Goal: Information Seeking & Learning: Find specific fact

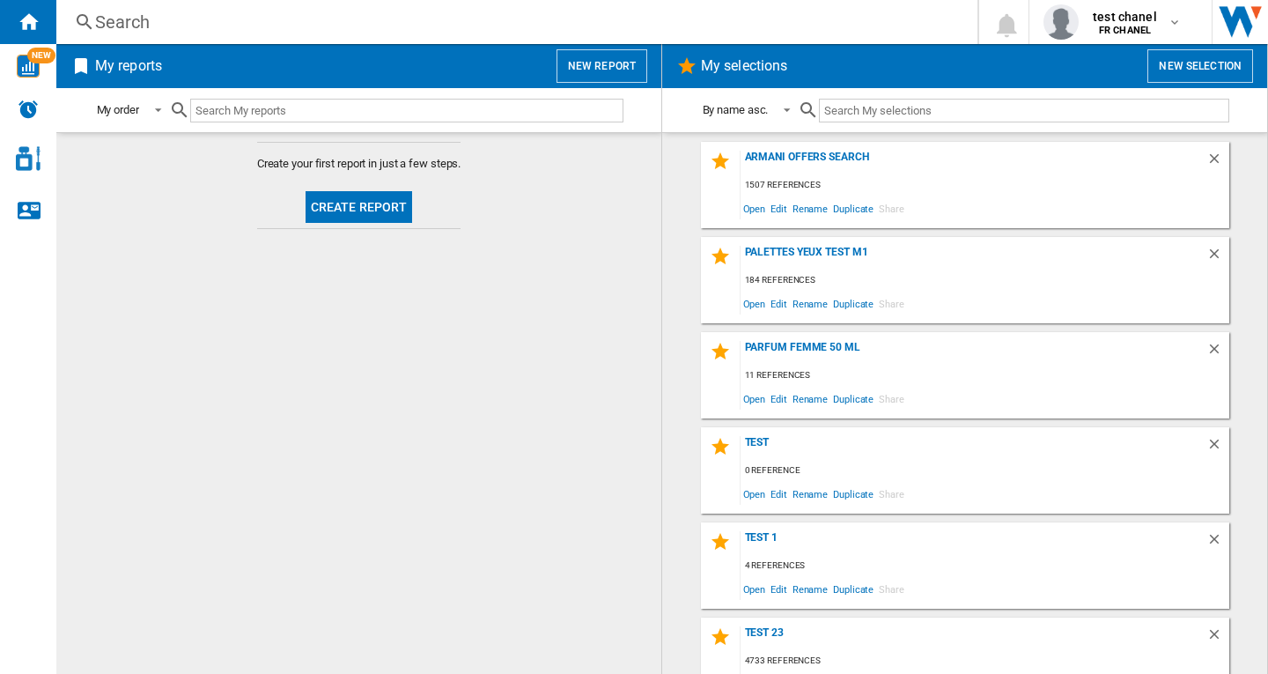
click at [136, 25] on div "Search" at bounding box center [513, 22] width 836 height 25
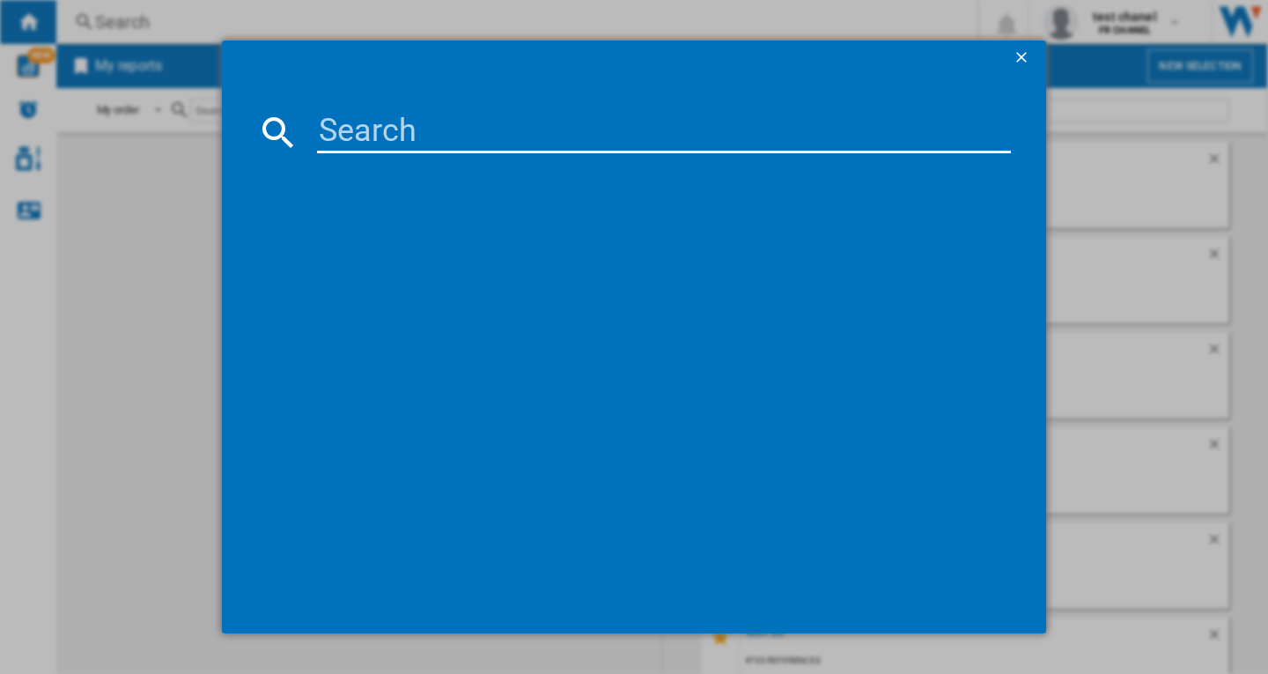
click at [355, 132] on input at bounding box center [664, 132] width 694 height 42
paste input "LANCOME OMBRE HYPNOSE MONO EYE SHADOW HIGH FIDELITY COLOUR 2.5 G M102 BEIGE NU"
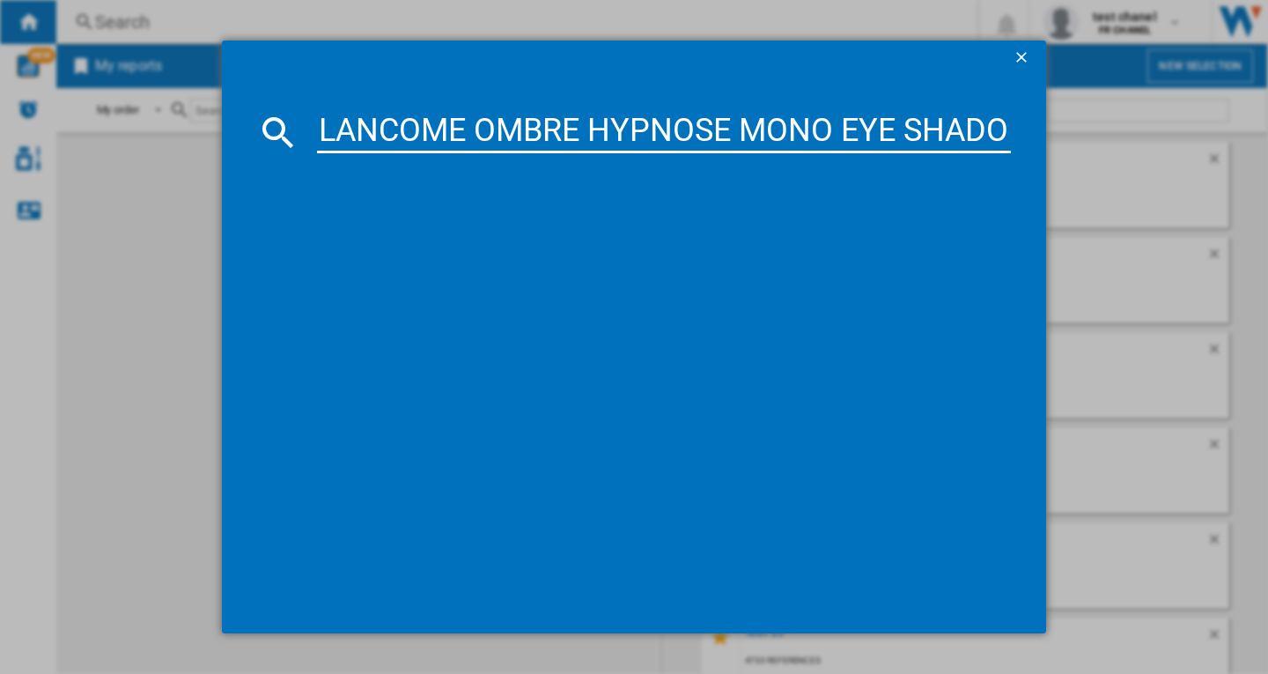
scroll to position [0, 692]
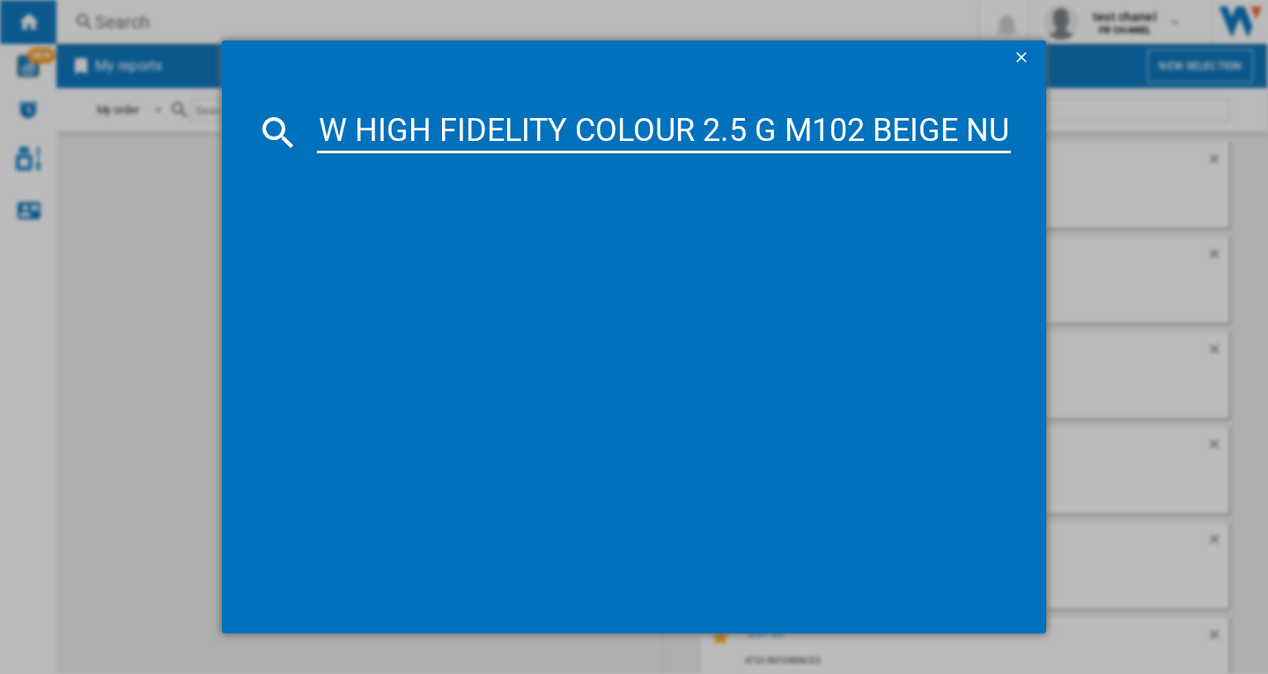
type input "LANCOME OMBRE HYPNOSE MONO EYE SHADOW HIGH FIDELITY COLOUR 2.5 G M102 BEIGE NU"
click at [1014, 134] on md-dialog-content "LANCOME OMBRE HYPNOSE MONO EYE SHADOW HIGH FIDELITY COLOUR 2.5 G M102 BEIGE NU …" at bounding box center [634, 354] width 824 height 557
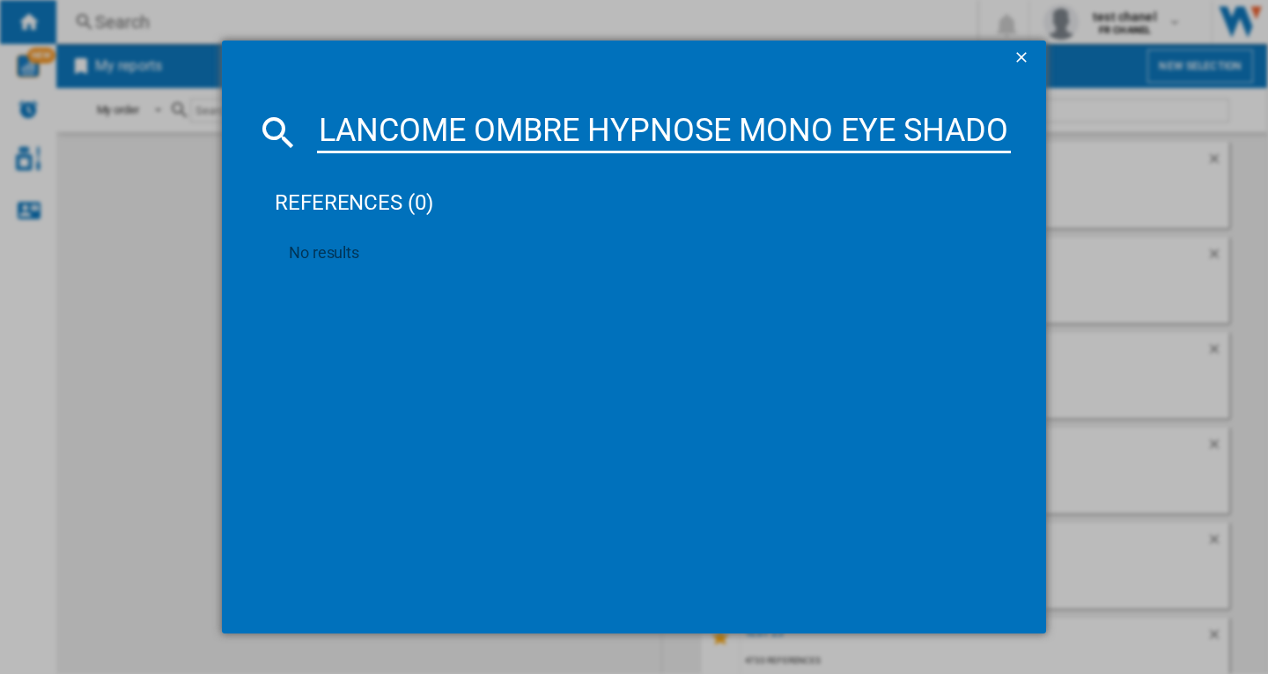
click at [1004, 134] on input "LANCOME OMBRE HYPNOSE MONO EYE SHADOW HIGH FIDELITY COLOUR 2.5 G M102 BEIGE NU" at bounding box center [664, 132] width 694 height 42
click at [318, 131] on input "LANCOME OMBRE HYPNOSE MONO EYE SHADOW HIGH FIDELITY COLOUR 2.5 G M102 BEIGE NU" at bounding box center [664, 132] width 694 height 42
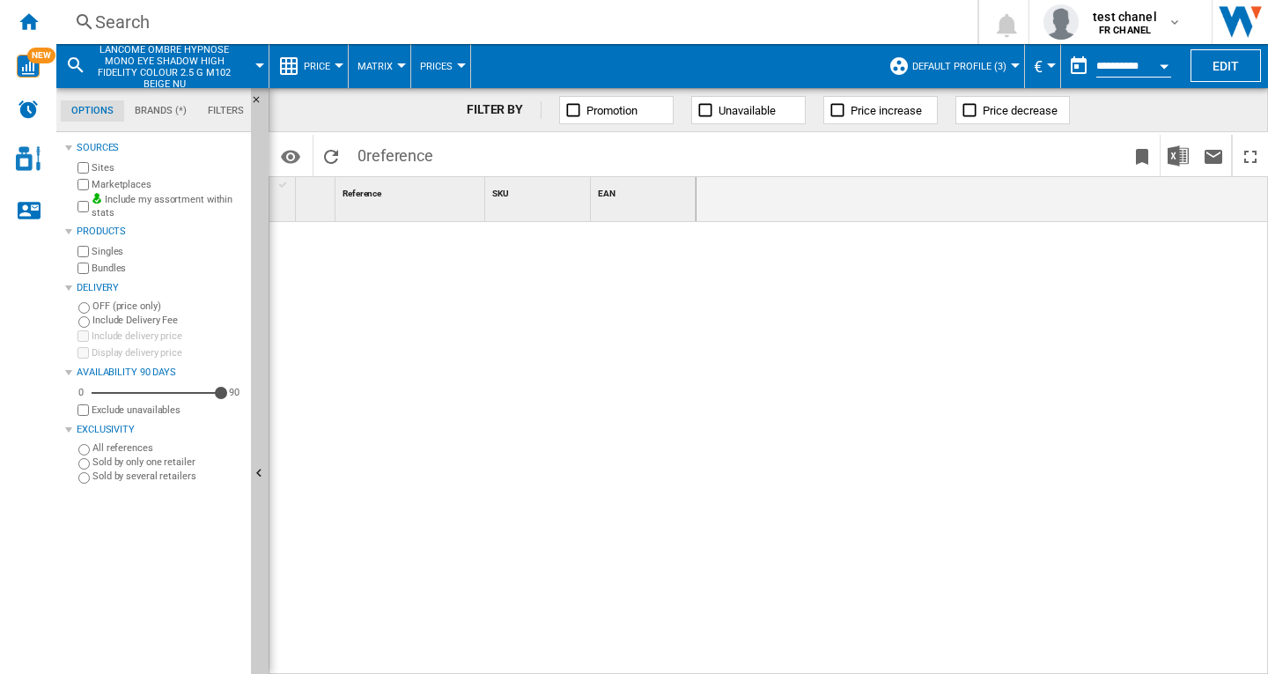
click at [1011, 66] on div at bounding box center [1015, 65] width 9 height 4
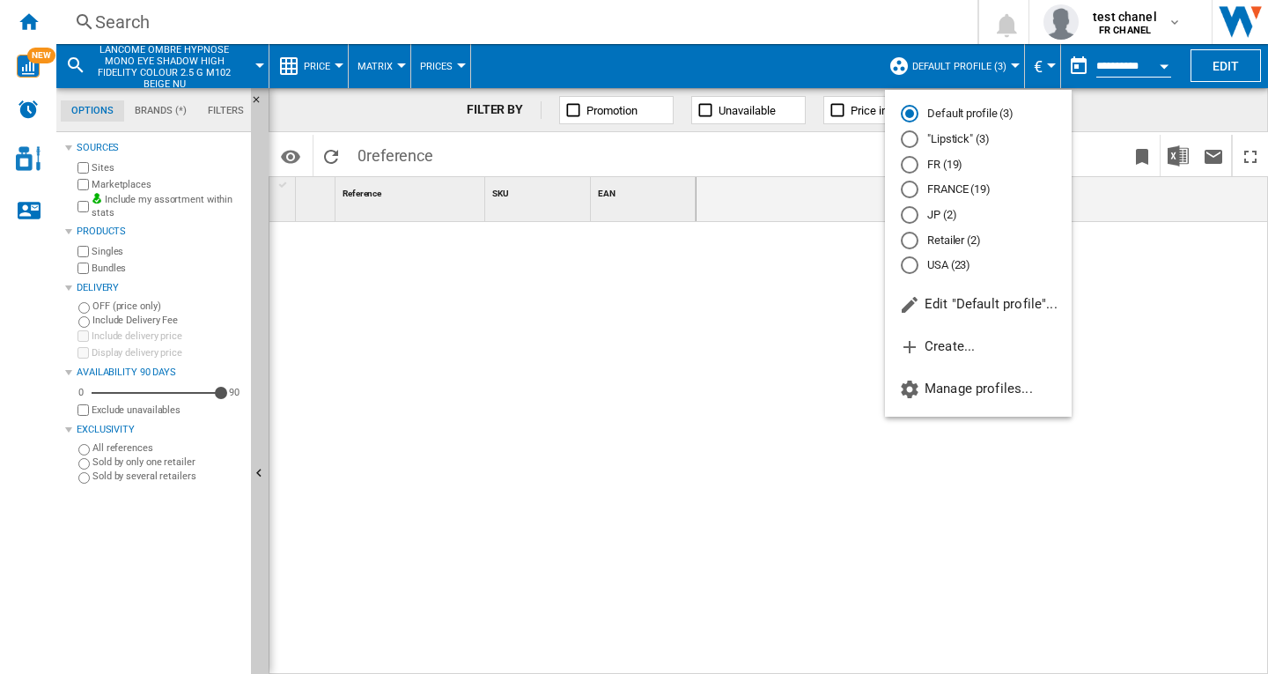
click at [955, 185] on md-radio-button "FRANCE (19)" at bounding box center [978, 189] width 155 height 17
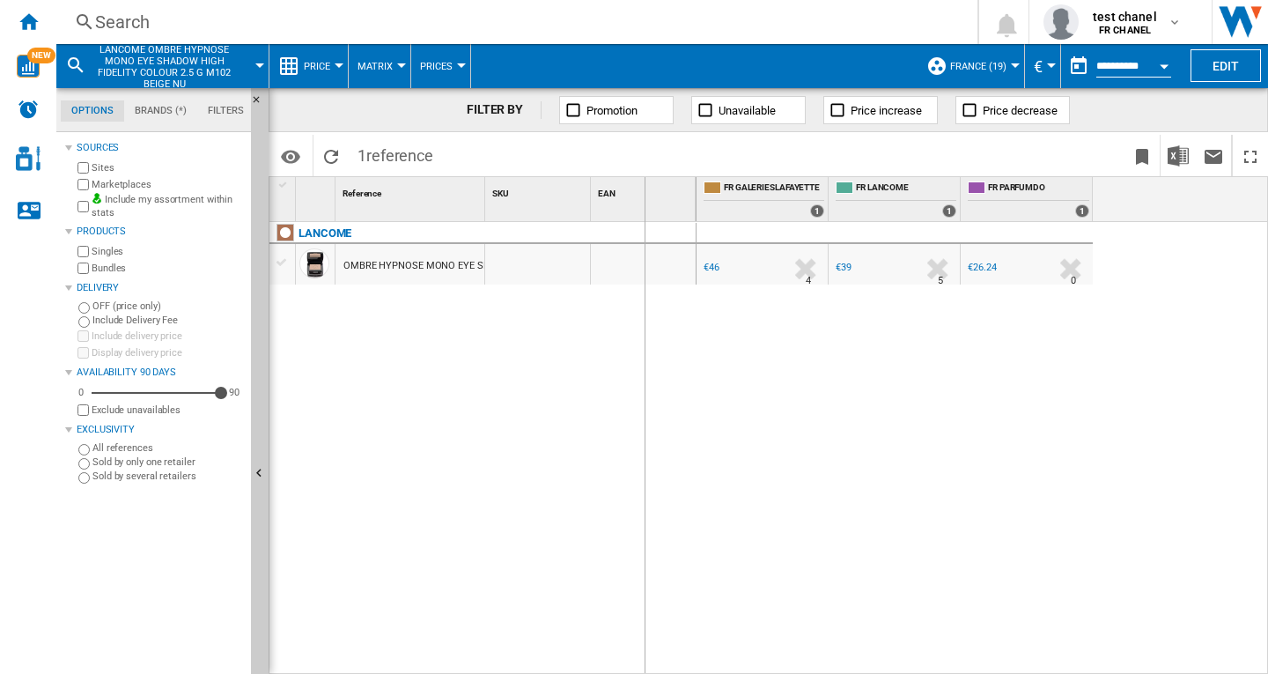
drag, startPoint x: 487, startPoint y: 202, endPoint x: 650, endPoint y: 201, distance: 162.9
click at [650, 201] on div "1 Reference 1 SKU 1 EAN 1" at bounding box center [482, 199] width 427 height 44
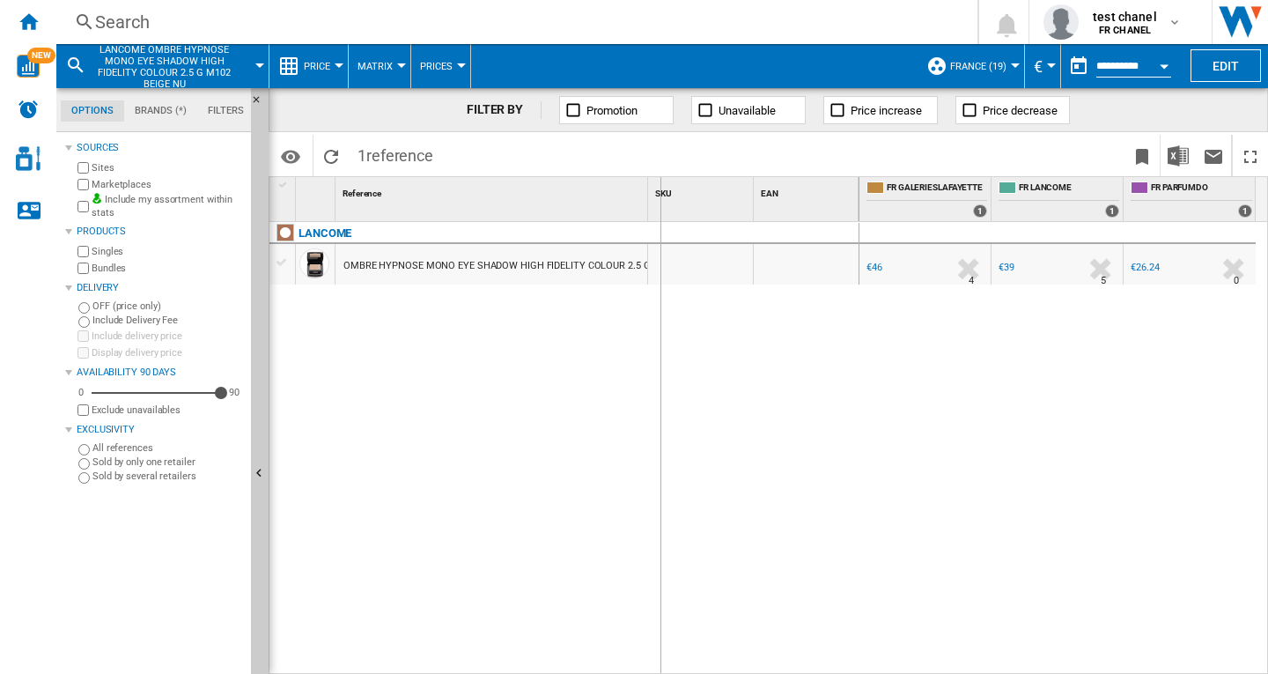
drag, startPoint x: 650, startPoint y: 201, endPoint x: 710, endPoint y: 193, distance: 61.3
click at [710, 193] on div "SKU 1" at bounding box center [701, 199] width 106 height 44
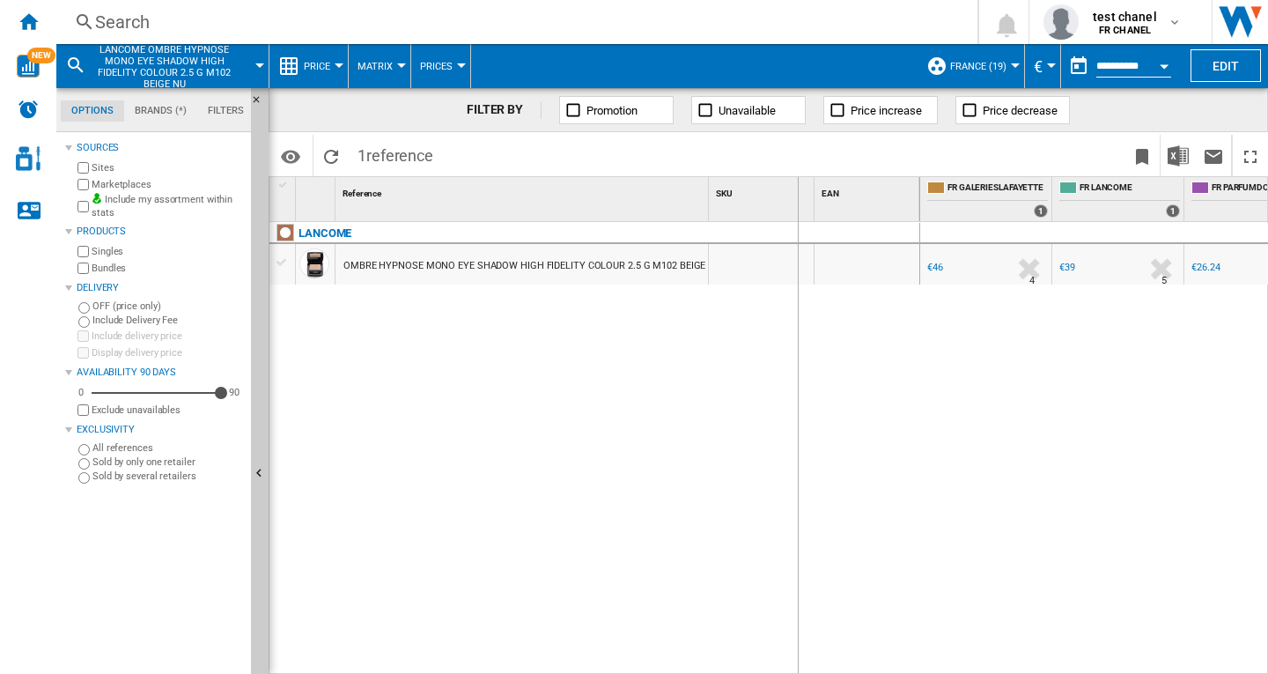
drag, startPoint x: 817, startPoint y: 185, endPoint x: 796, endPoint y: 186, distance: 21.1
click at [796, 186] on div "1 Reference 1 SKU 1 EAN 1" at bounding box center [594, 199] width 651 height 44
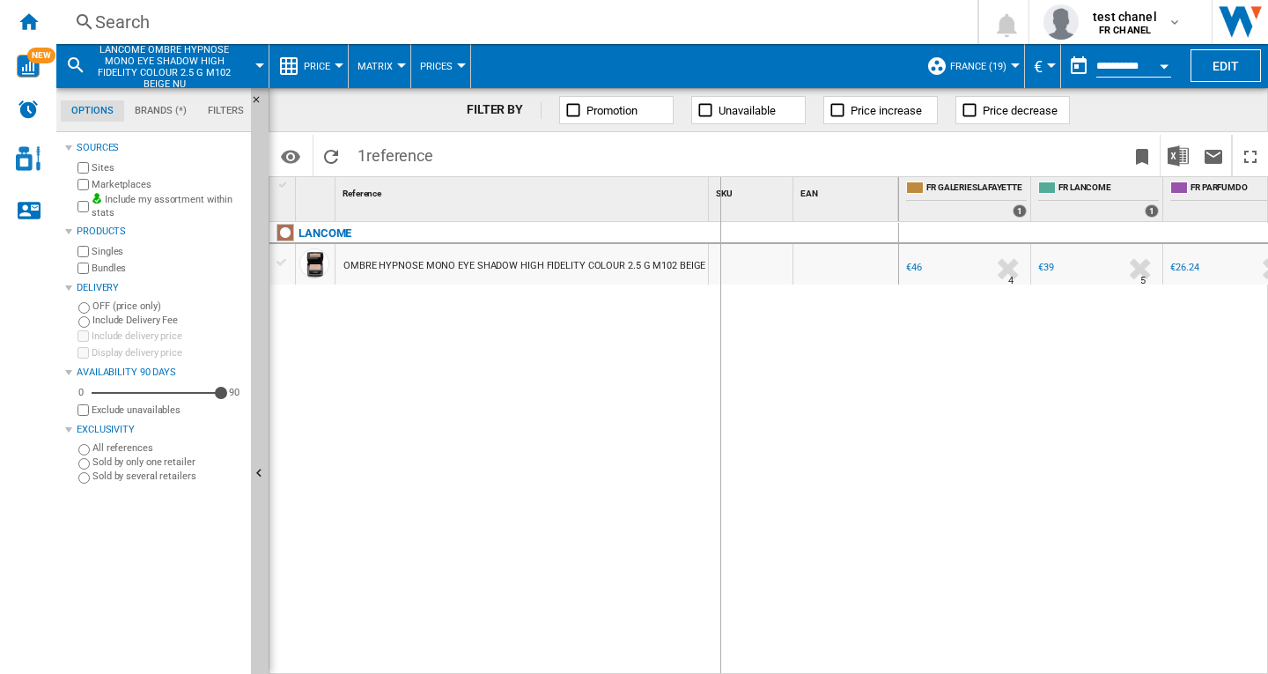
drag, startPoint x: 710, startPoint y: 188, endPoint x: 719, endPoint y: 188, distance: 9.7
click at [719, 188] on div "SKU 1" at bounding box center [751, 199] width 85 height 44
drag, startPoint x: 907, startPoint y: 186, endPoint x: 873, endPoint y: 188, distance: 33.6
click at [873, 188] on div "EAN 1" at bounding box center [856, 199] width 106 height 44
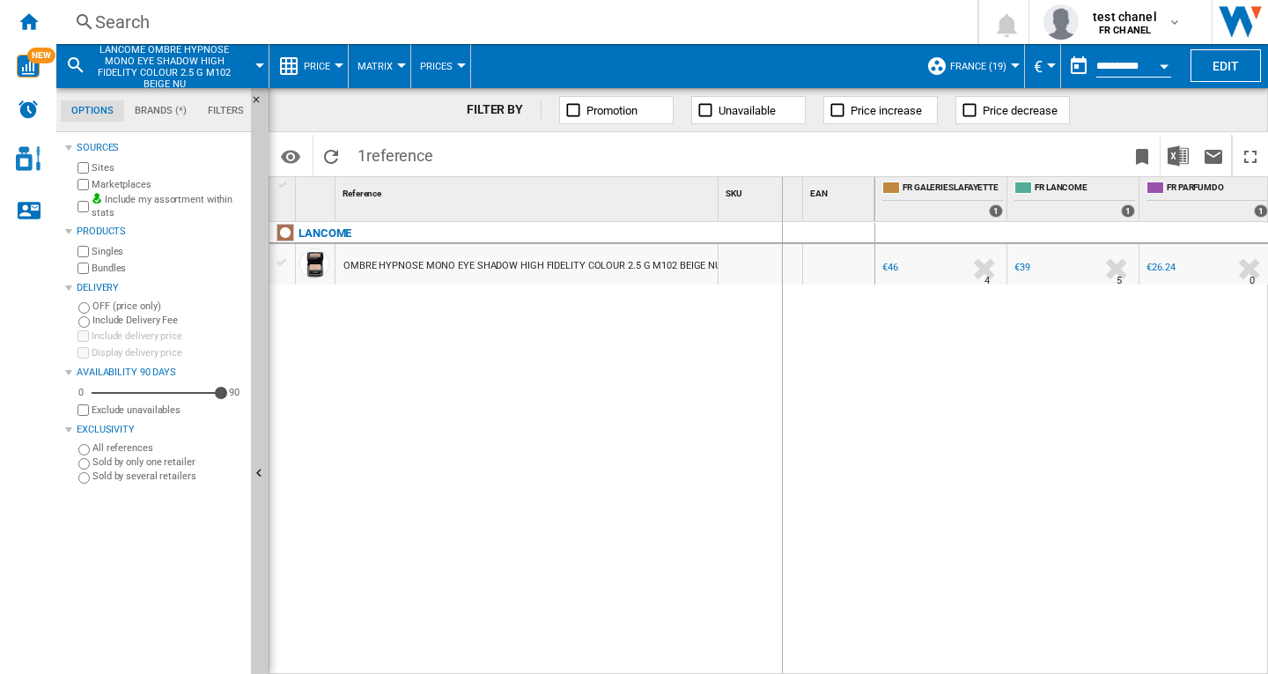
drag, startPoint x: 804, startPoint y: 184, endPoint x: 781, endPoint y: 188, distance: 23.2
click at [781, 188] on div "1 Reference 1 SKU 1 EAN 1" at bounding box center [572, 199] width 606 height 44
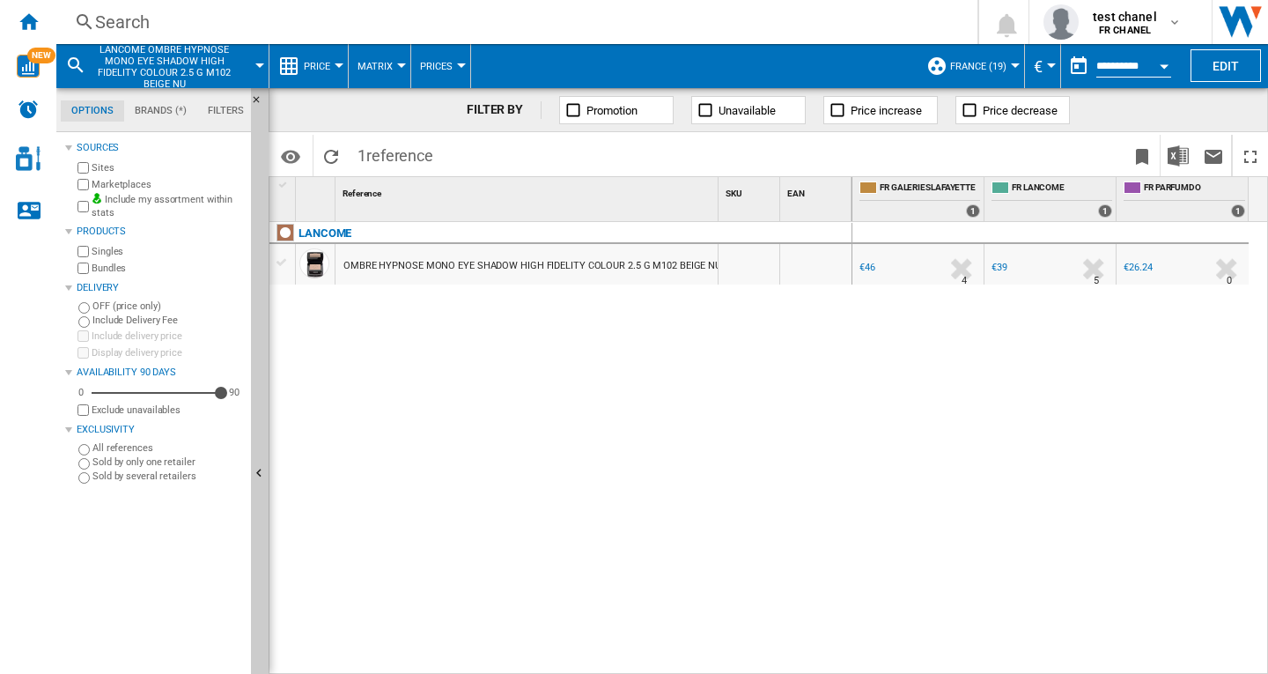
click at [132, 18] on div "Search" at bounding box center [513, 22] width 836 height 25
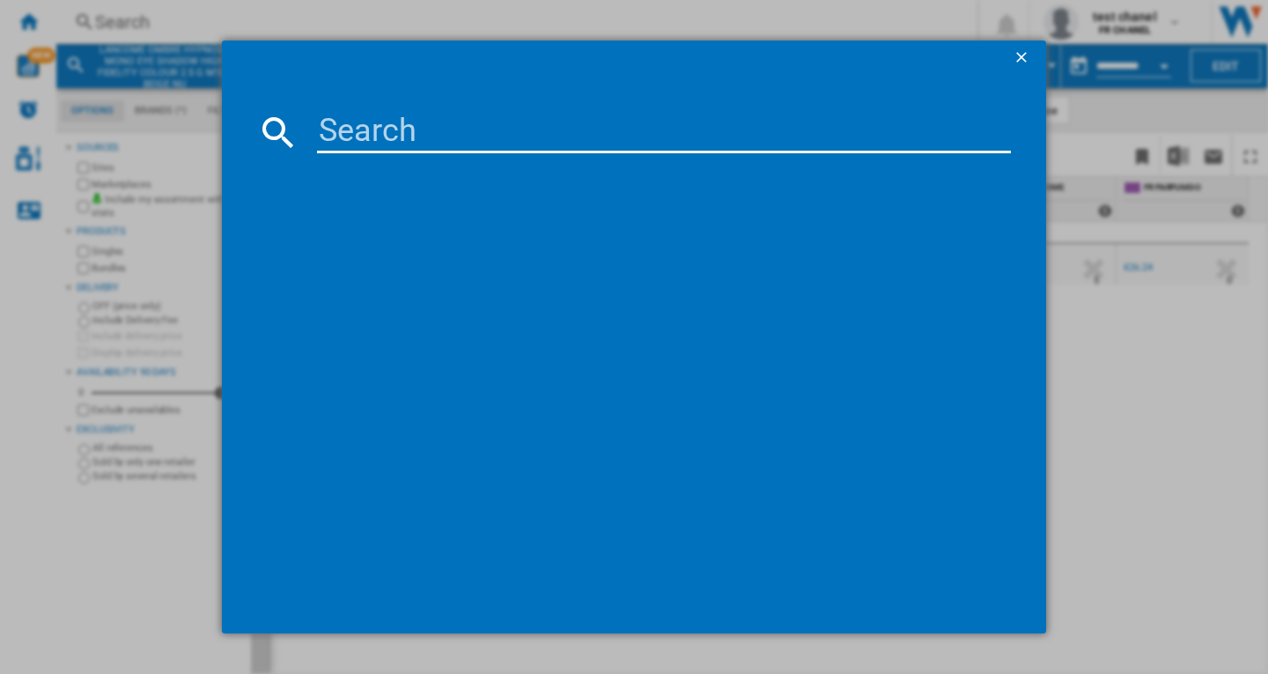
click at [430, 131] on input at bounding box center [664, 132] width 694 height 42
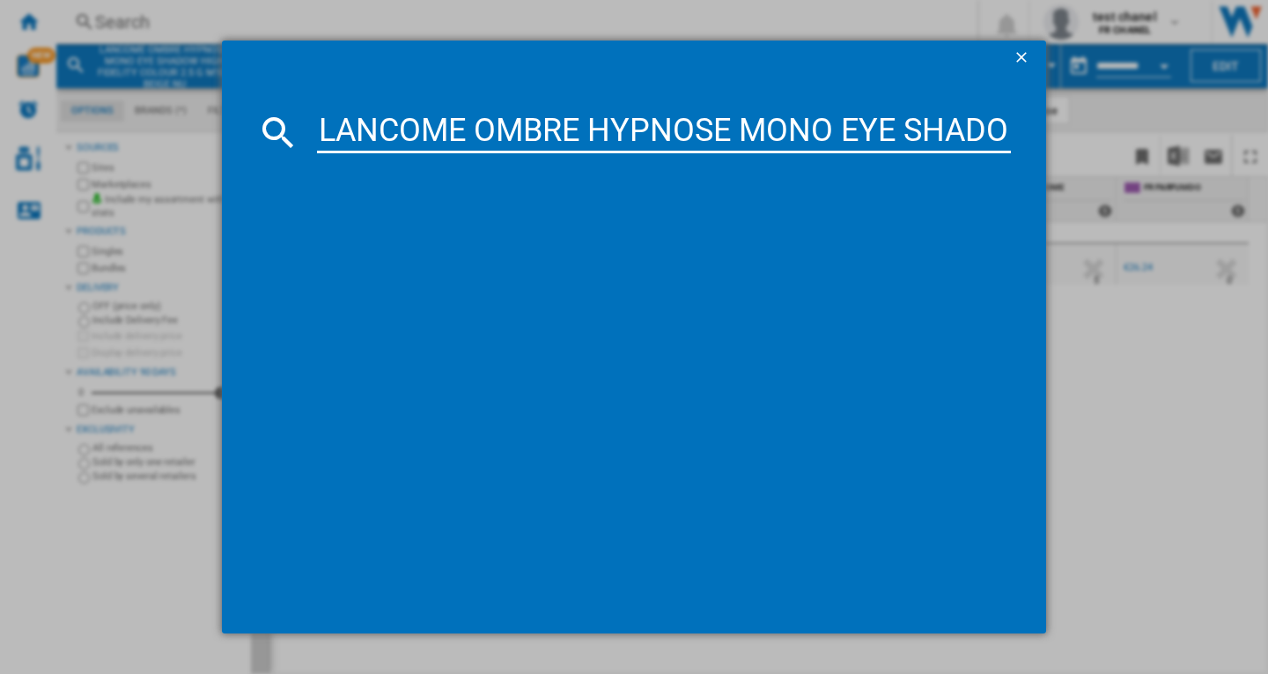
scroll to position [0, 799]
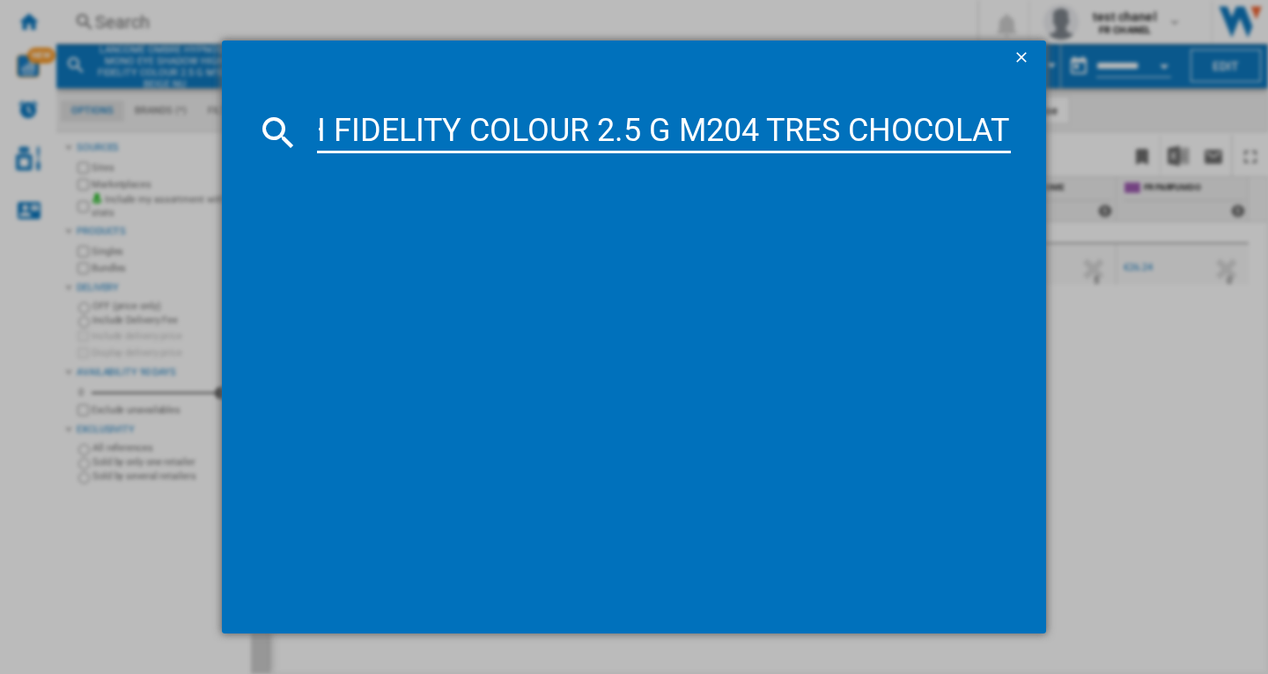
type input "LANCOME OMBRE HYPNOSE MONO EYE SHADOW HIGH FIDELITY COLOUR 2.5 G M204 TRES CHOC…"
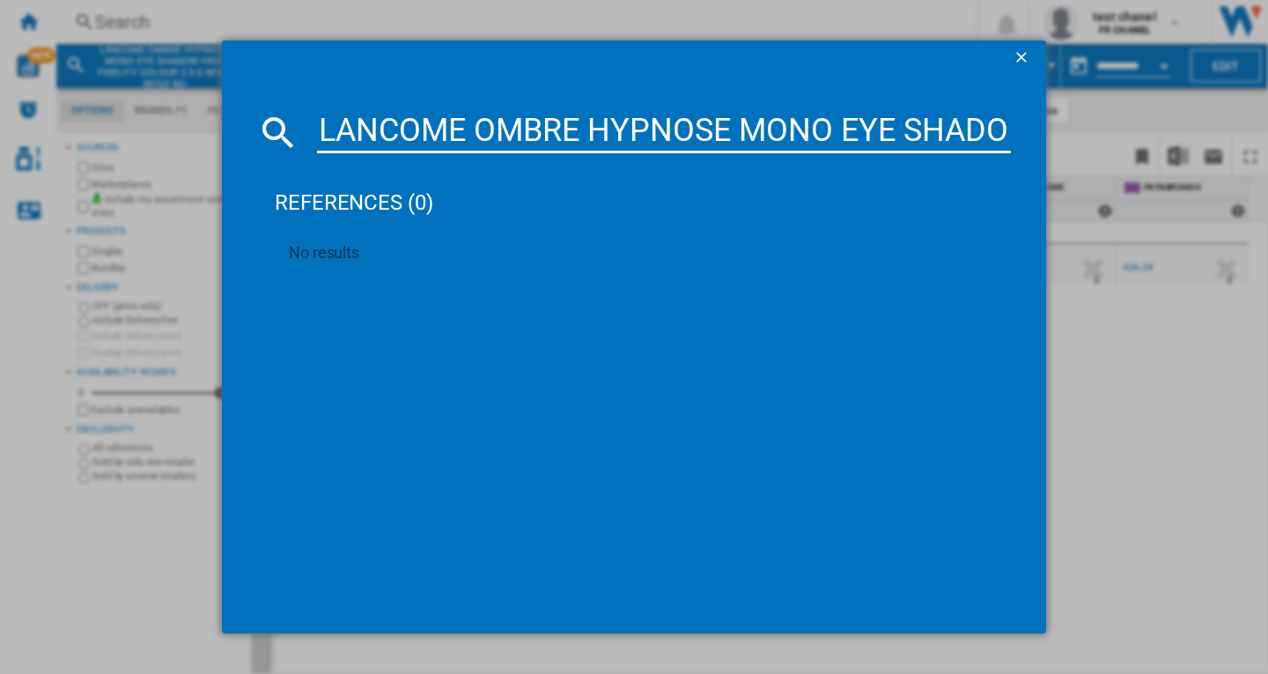
click at [1023, 133] on md-dialog-content "LANCOME OMBRE HYPNOSE MONO EYE SHADOW HIGH FIDELITY COLOUR 2.5 G M204 TRES CHOC…" at bounding box center [634, 354] width 824 height 557
drag, startPoint x: 1005, startPoint y: 128, endPoint x: 1022, endPoint y: 129, distance: 17.7
click at [1006, 128] on input "LANCOME OMBRE HYPNOSE MONO EYE SHADOW HIGH FIDELITY COLOUR 2.5 G M204 TRES CHOC…" at bounding box center [664, 132] width 694 height 42
click at [908, 129] on input "LANCOME OMBRE HYPNOSE MONO EYE SHADOW HIGH FIDELITY COLOUR 2.5 G M204 TRES CHOC…" at bounding box center [664, 132] width 694 height 42
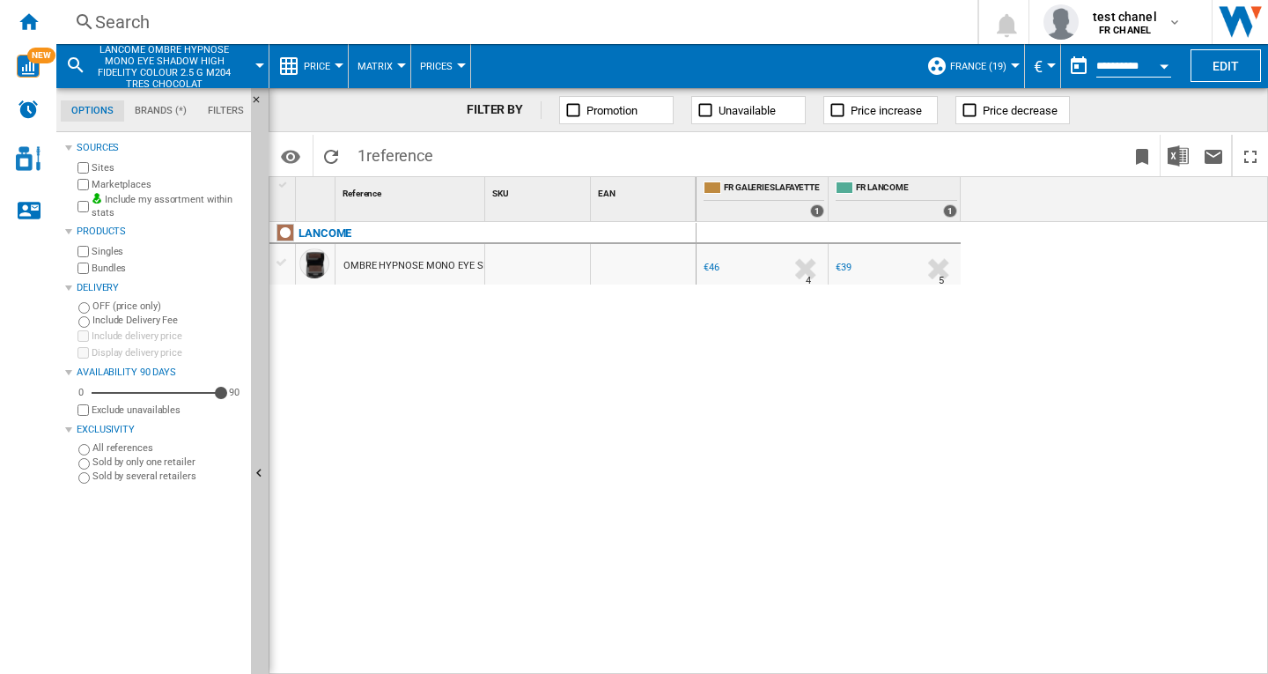
click at [116, 24] on div "Search" at bounding box center [513, 22] width 836 height 25
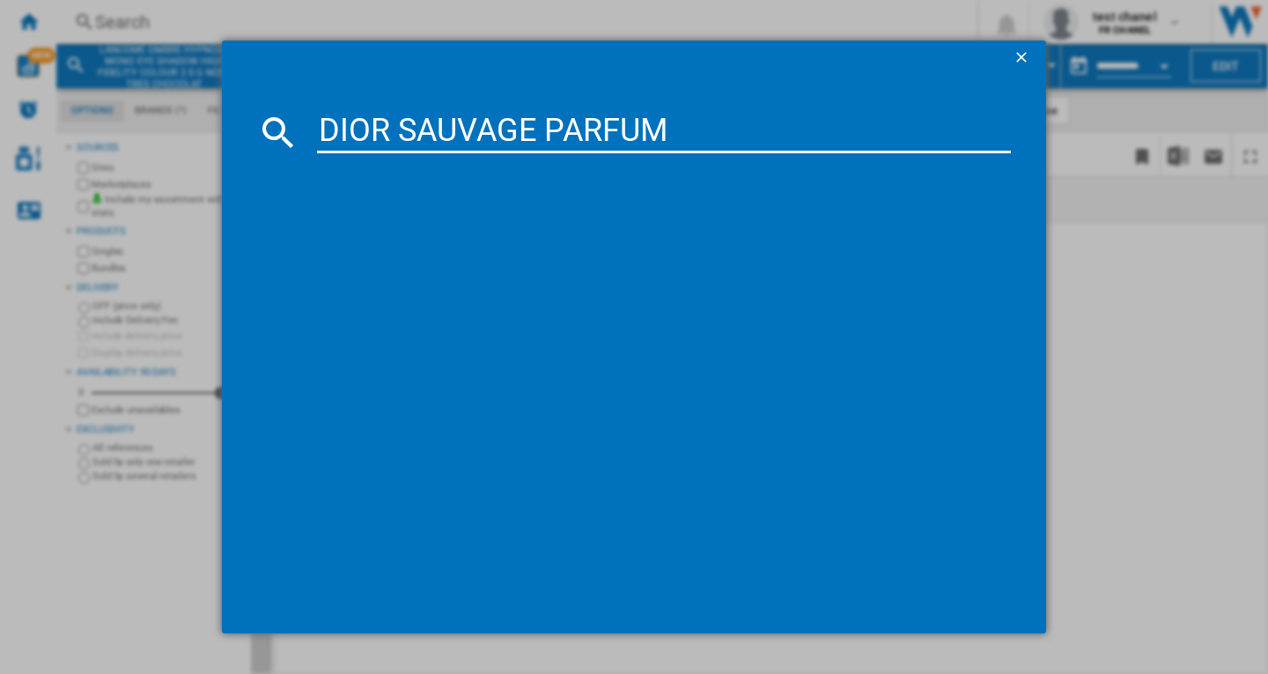
type input "DIOR SAUVAGE PARFUM"
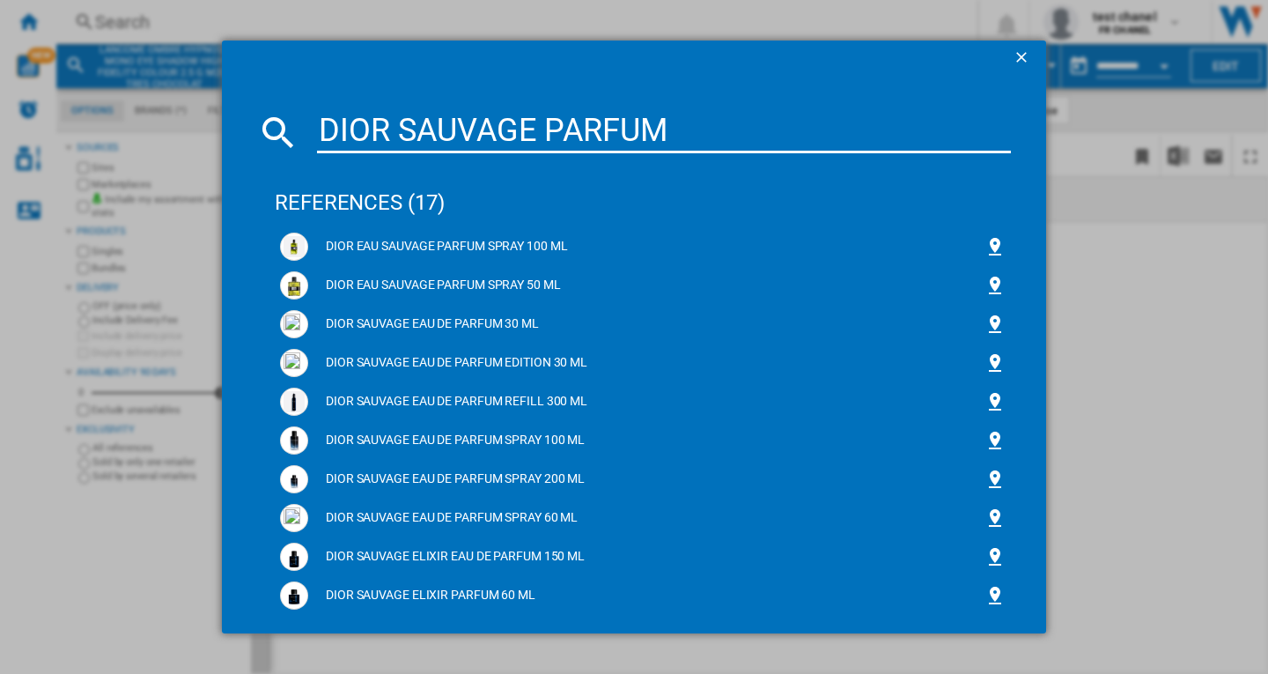
click at [683, 119] on input "DIOR SAUVAGE PARFUM" at bounding box center [664, 132] width 694 height 42
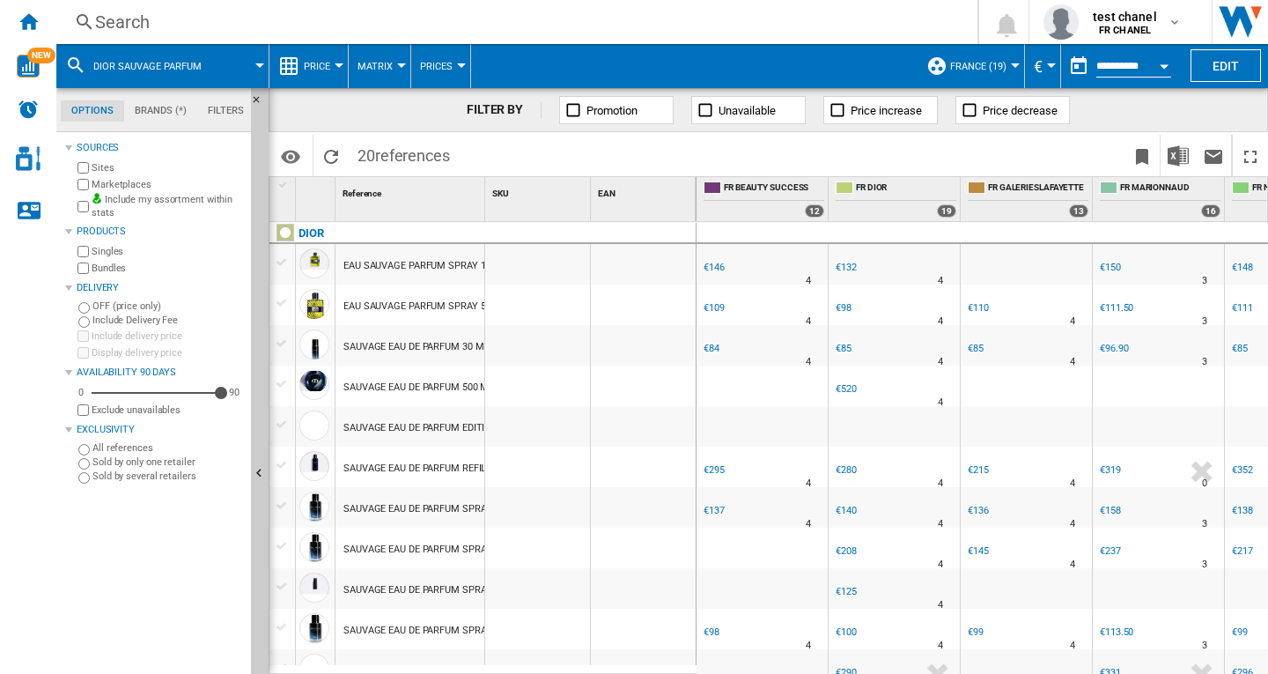
drag, startPoint x: 482, startPoint y: 197, endPoint x: 658, endPoint y: 207, distance: 176.3
click at [655, 202] on div "1 Reference 1 SKU 1 EAN 1" at bounding box center [482, 199] width 427 height 44
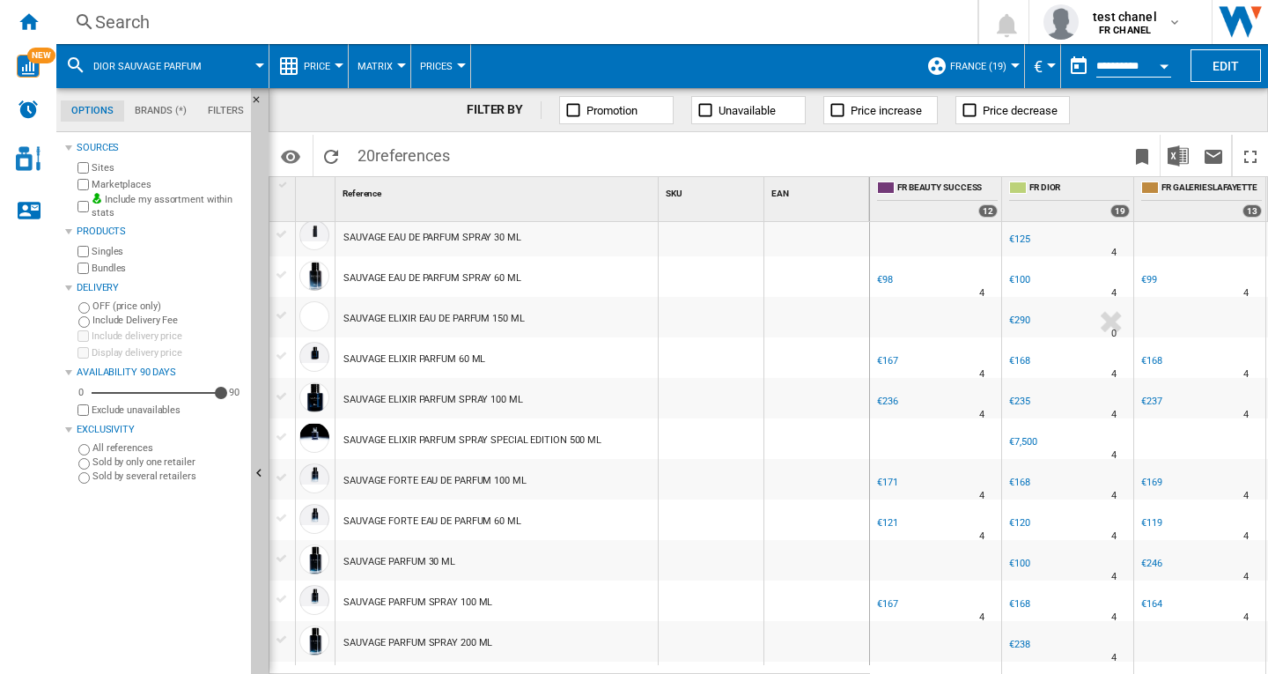
scroll to position [385, 0]
